Goal: Transaction & Acquisition: Book appointment/travel/reservation

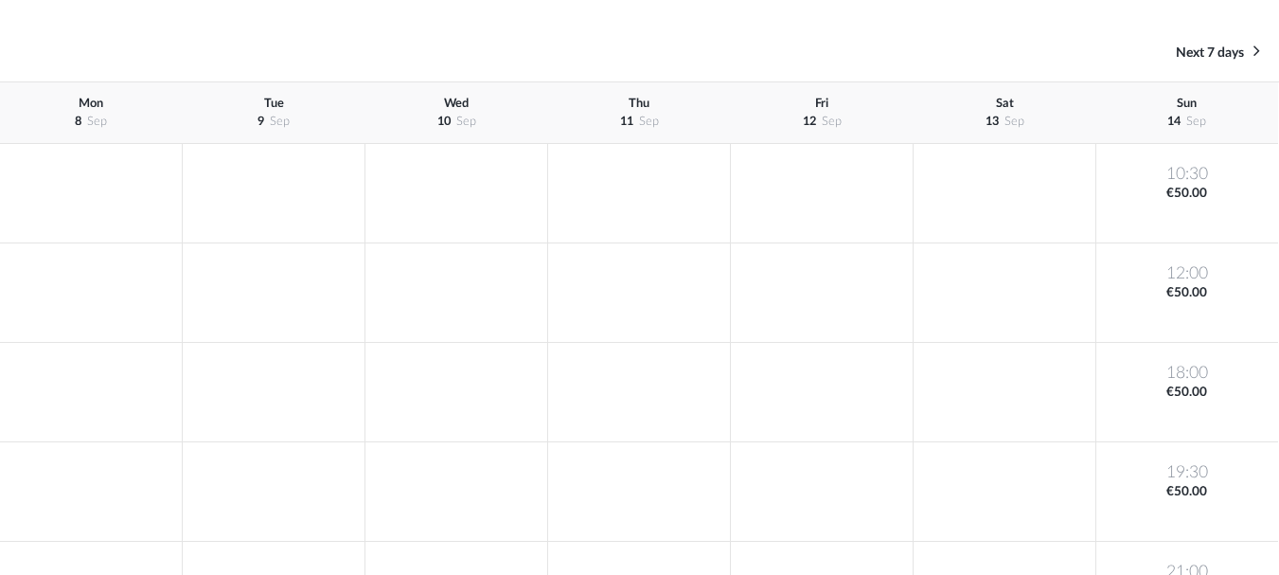
click at [1174, 113] on div "[DATE]" at bounding box center [1187, 113] width 183 height 62
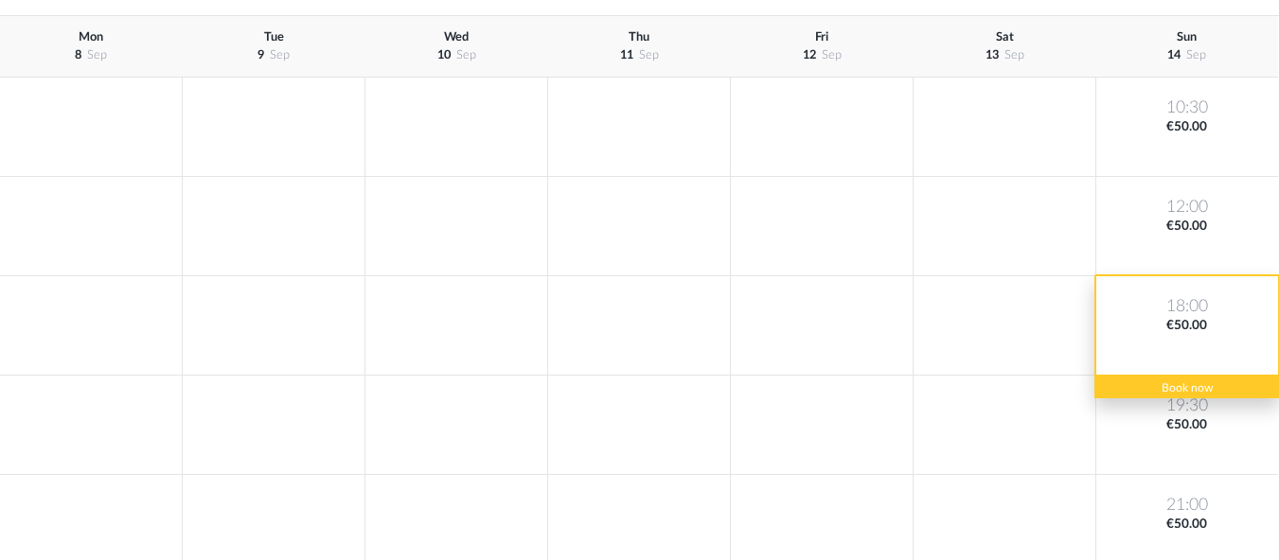
click at [1198, 323] on div "18:00 €50.00" at bounding box center [1187, 325] width 183 height 99
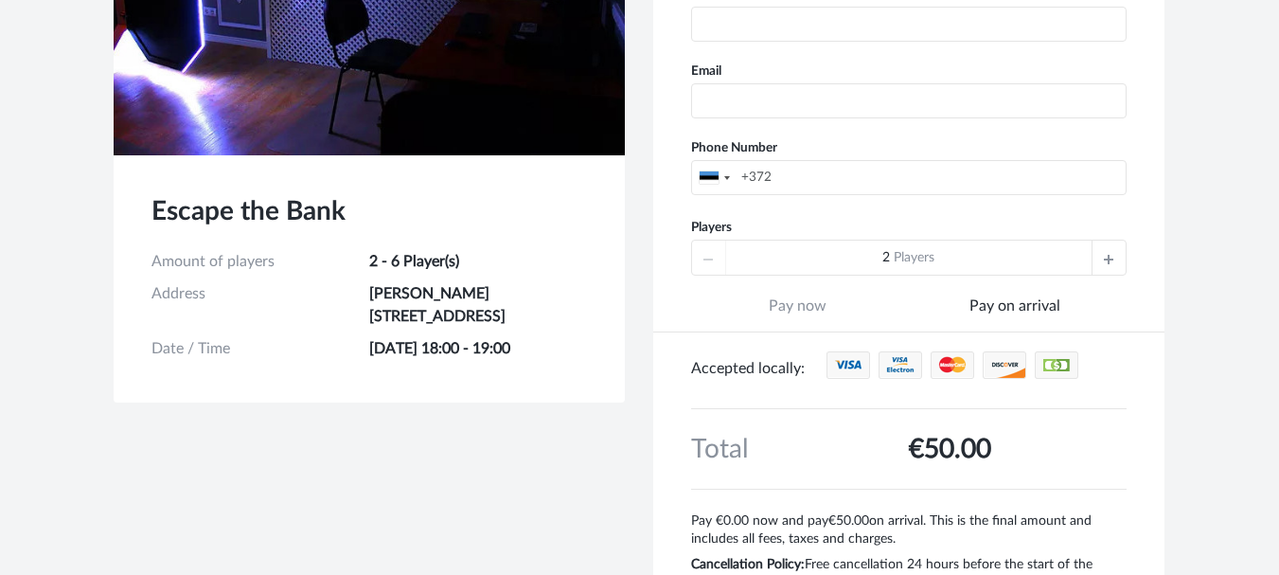
scroll to position [390, 0]
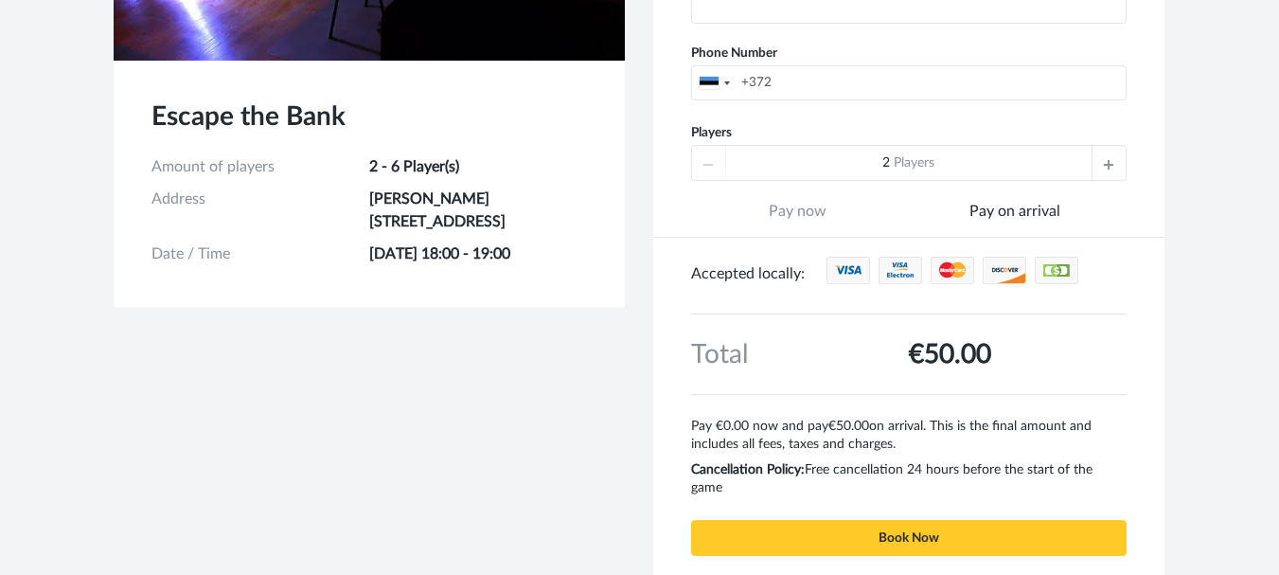
click at [1101, 160] on div at bounding box center [1108, 163] width 34 height 34
click at [1101, 159] on div at bounding box center [1108, 163] width 34 height 34
click at [701, 158] on div at bounding box center [709, 163] width 34 height 34
click at [701, 157] on div at bounding box center [709, 163] width 34 height 34
click at [1110, 156] on icon at bounding box center [1108, 163] width 9 height 34
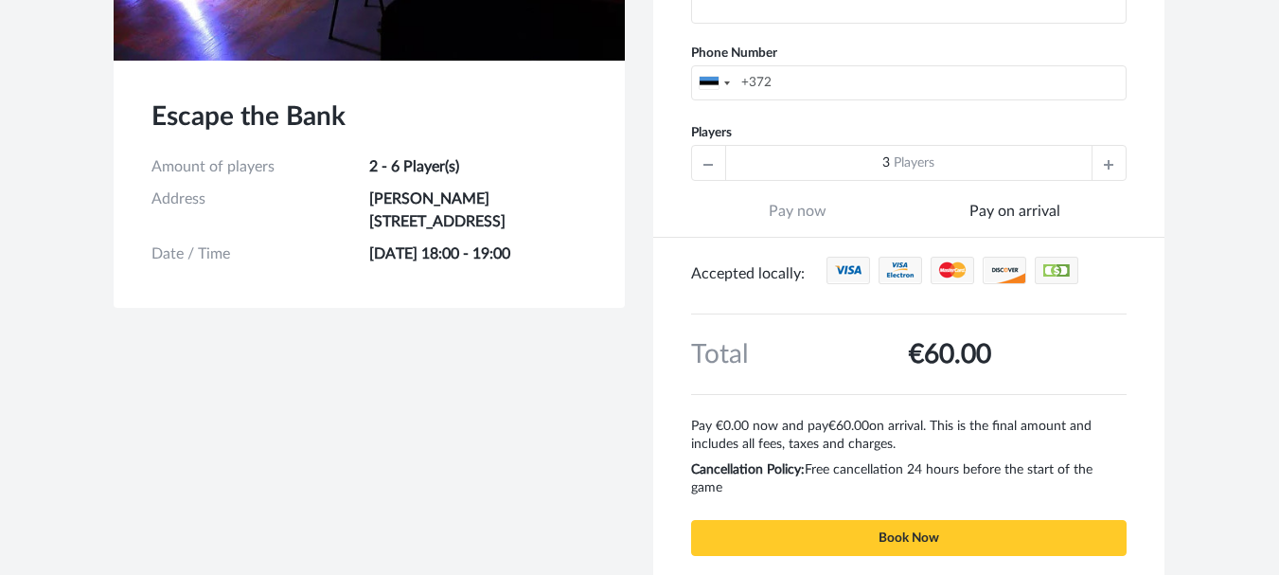
click at [1110, 155] on icon at bounding box center [1108, 163] width 9 height 34
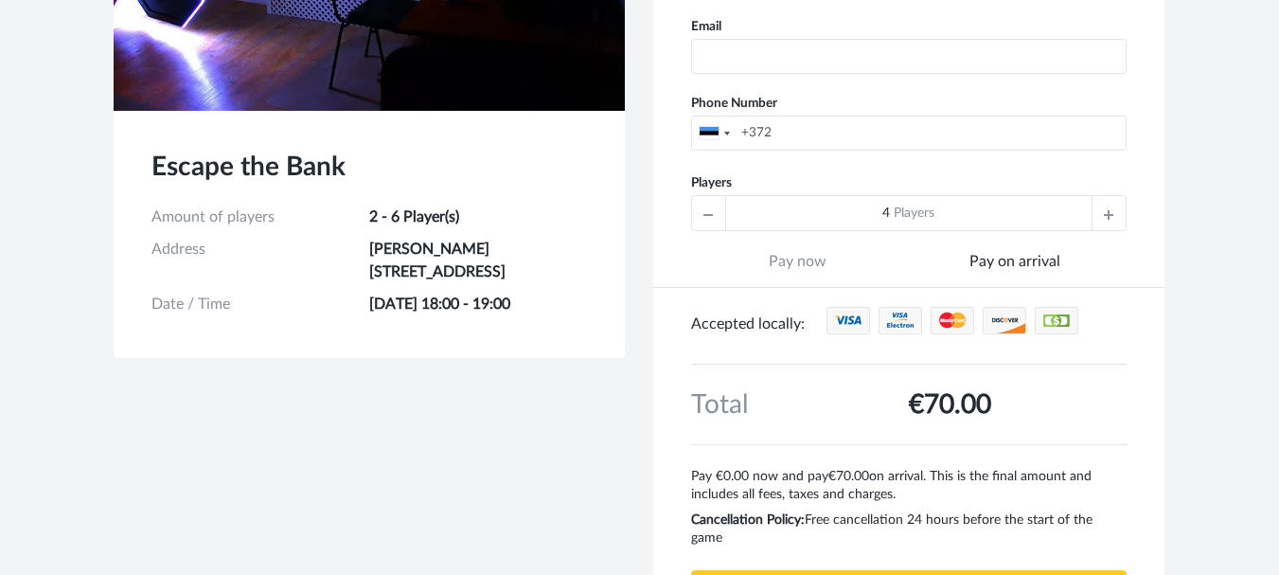
scroll to position [295, 0]
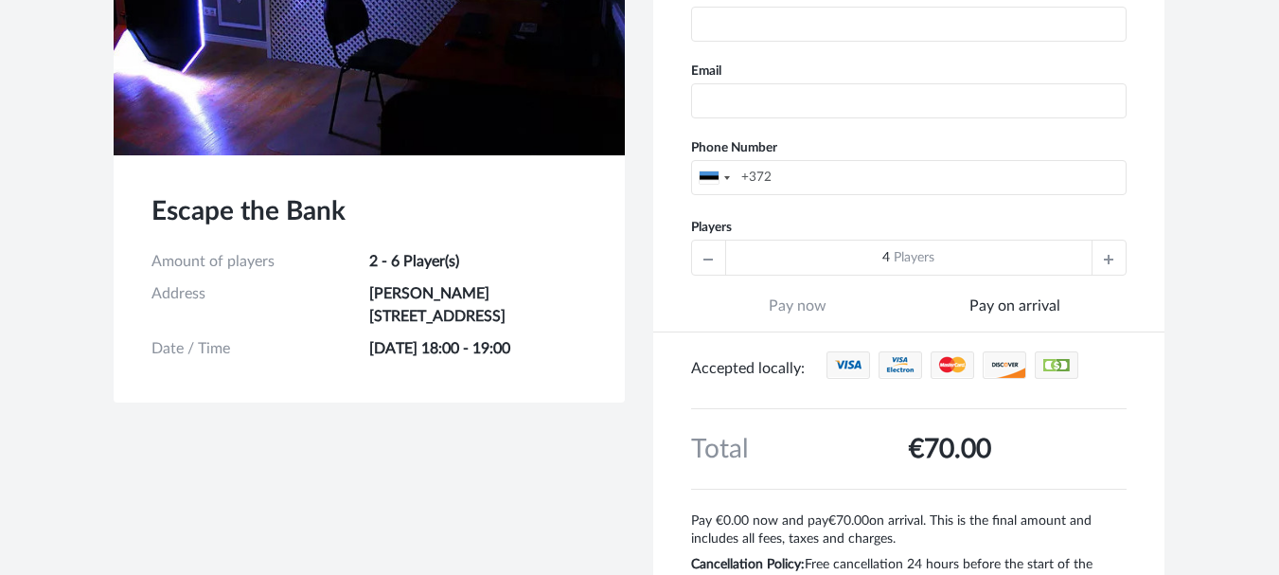
click at [1110, 255] on icon at bounding box center [1108, 257] width 9 height 34
click at [1110, 254] on icon at bounding box center [1108, 257] width 9 height 34
click at [708, 258] on icon at bounding box center [707, 257] width 9 height 34
click at [707, 257] on icon at bounding box center [707, 257] width 9 height 34
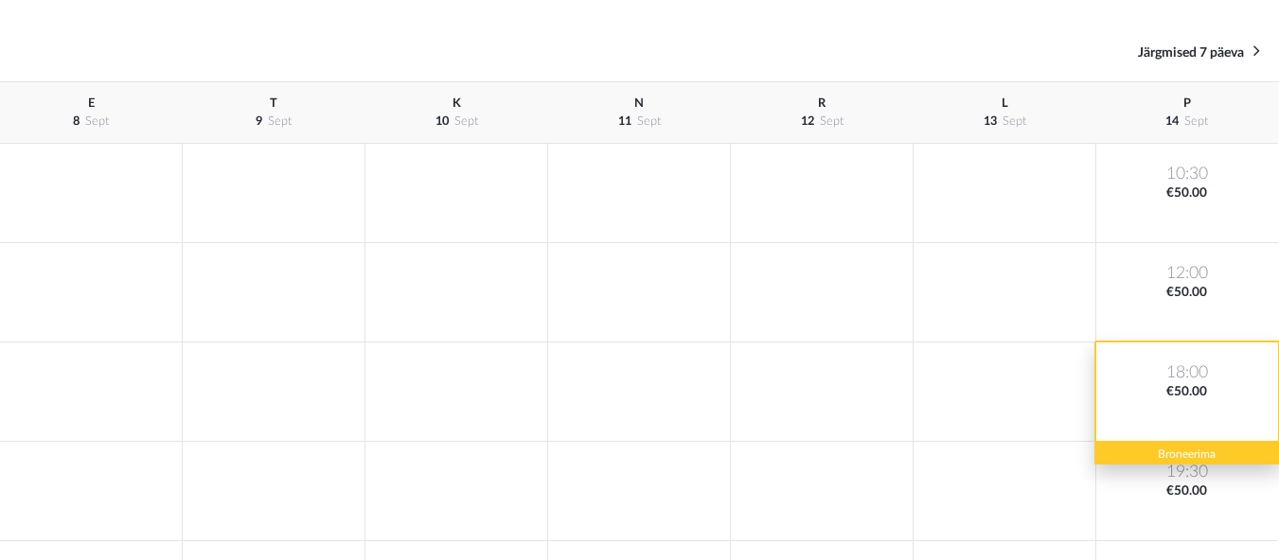
click at [1177, 387] on div "18:00 €50.00" at bounding box center [1187, 392] width 183 height 99
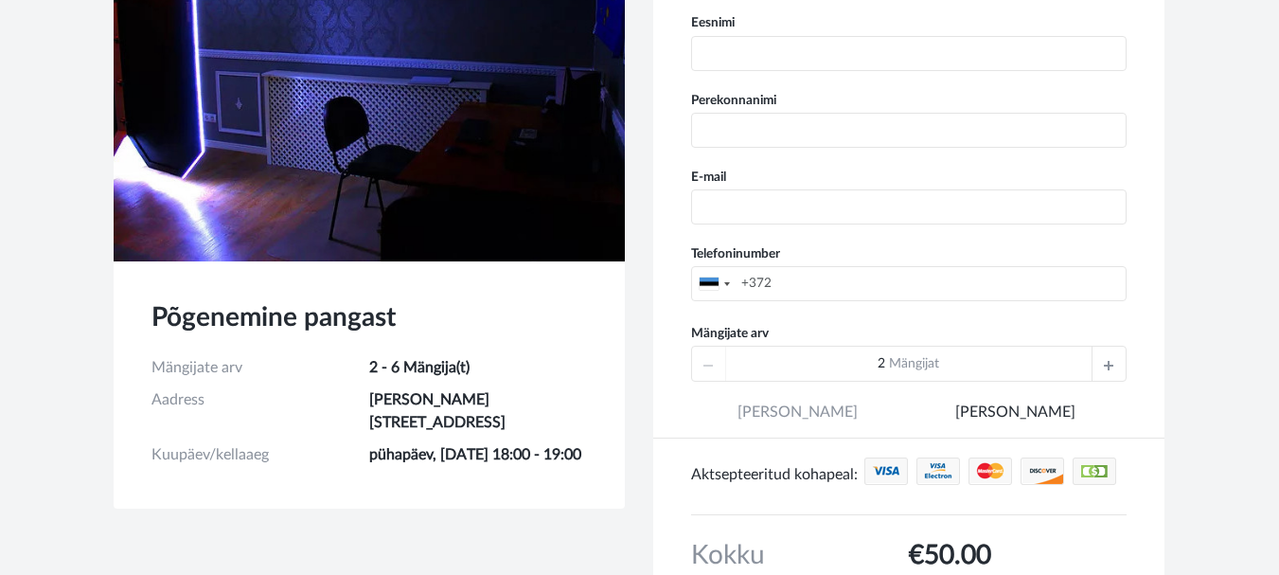
scroll to position [284, 0]
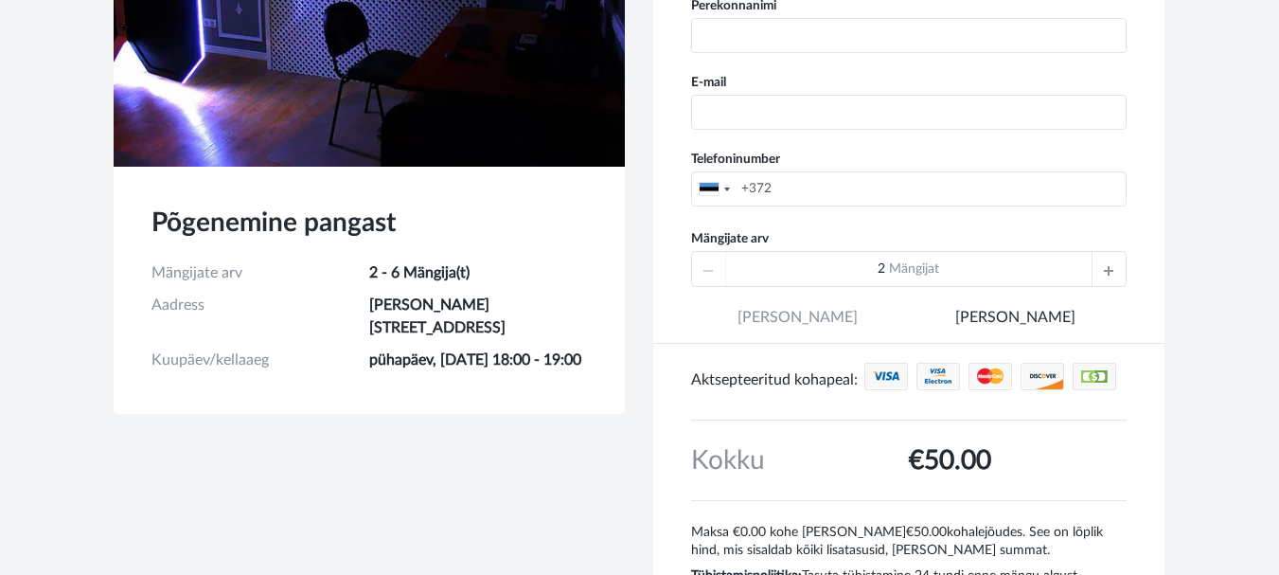
click at [1103, 265] on div at bounding box center [1108, 269] width 34 height 34
click at [1102, 263] on div at bounding box center [1108, 269] width 34 height 34
click at [1106, 272] on icon at bounding box center [1108, 269] width 9 height 34
